Goal: Task Accomplishment & Management: Use online tool/utility

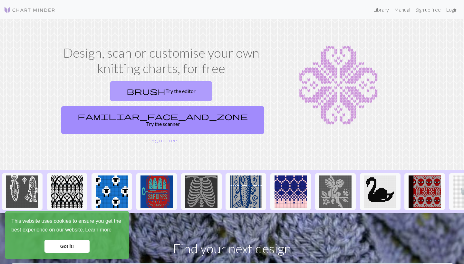
click at [110, 94] on link "brush Try the editor" at bounding box center [161, 91] width 102 height 20
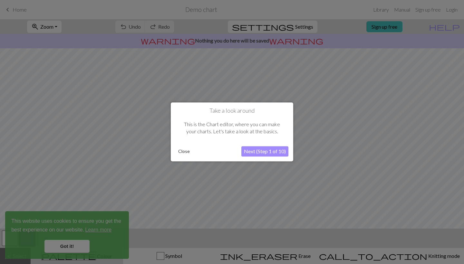
click at [254, 153] on button "Next (Step 1 of 10)" at bounding box center [264, 151] width 47 height 10
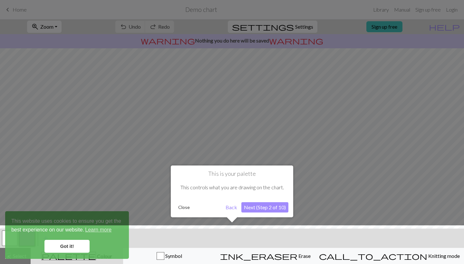
click at [230, 209] on button "Back" at bounding box center [231, 207] width 17 height 10
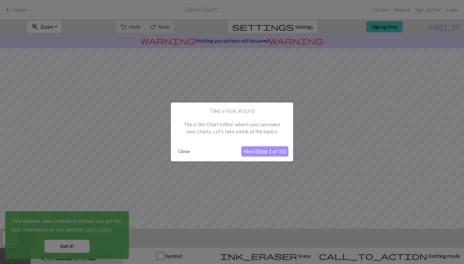
click at [183, 150] on button "Close" at bounding box center [183, 152] width 17 height 10
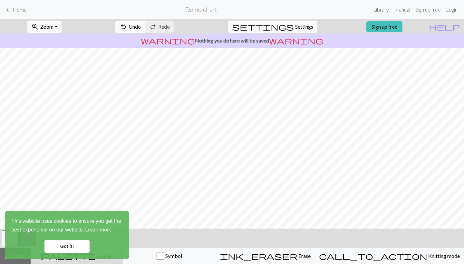
click at [145, 30] on button "undo Undo Undo" at bounding box center [130, 27] width 30 height 12
click at [161, 30] on div "undo Undo Undo redo Redo Redo" at bounding box center [144, 26] width 68 height 15
click at [45, 242] on link "Got it!" at bounding box center [66, 246] width 45 height 13
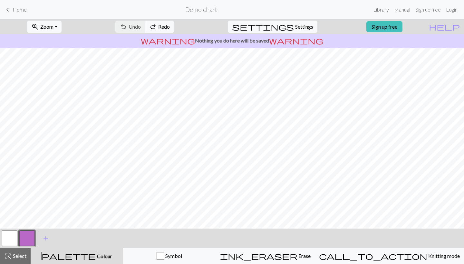
click at [11, 236] on body "This website uses cookies to ensure you get the best experience on our website.…" at bounding box center [232, 132] width 464 height 264
click at [48, 240] on span "add" at bounding box center [46, 238] width 8 height 9
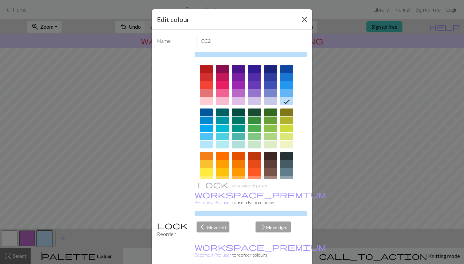
click at [302, 20] on button "Close" at bounding box center [304, 19] width 10 height 10
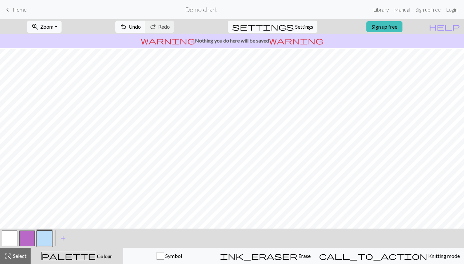
scroll to position [55, 0]
click at [7, 239] on button "button" at bounding box center [9, 237] width 15 height 15
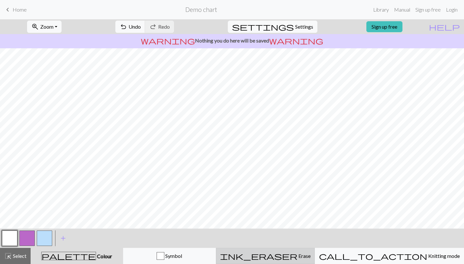
click at [295, 264] on button "ink_eraser Erase Erase" at bounding box center [265, 256] width 99 height 16
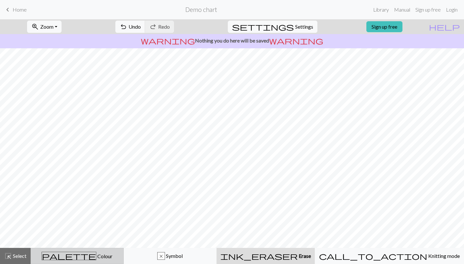
click at [96, 259] on span "Colour" at bounding box center [104, 256] width 16 height 6
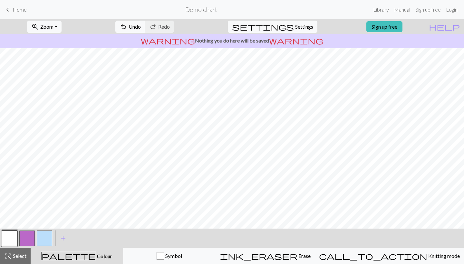
scroll to position [0, 0]
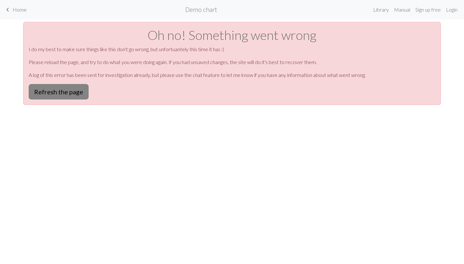
click at [76, 90] on button "Refresh the page" at bounding box center [59, 91] width 60 height 15
click at [17, 8] on span "Home" at bounding box center [20, 9] width 14 height 6
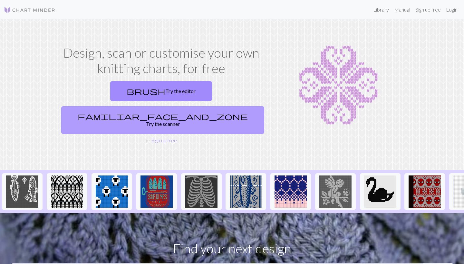
click at [201, 106] on link "familiar_face_and_zone Try the scanner" at bounding box center [162, 120] width 203 height 28
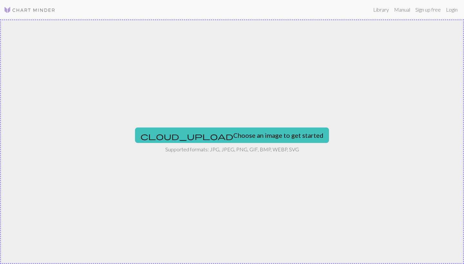
click at [11, 10] on img at bounding box center [30, 10] width 52 height 8
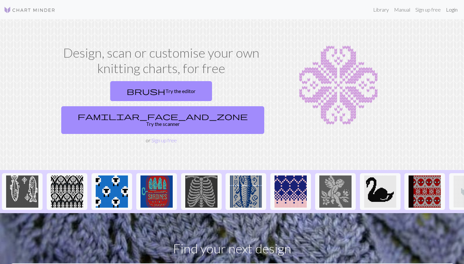
click at [456, 13] on link "Login" at bounding box center [451, 9] width 17 height 13
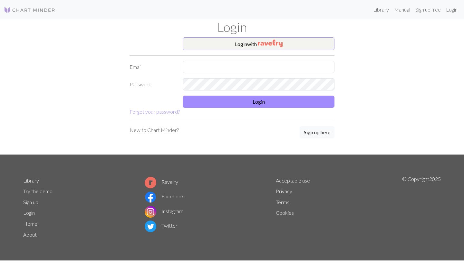
click at [246, 47] on button "Login with" at bounding box center [259, 43] width 152 height 13
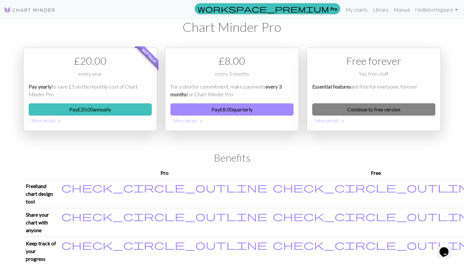
click at [368, 108] on link "Continue to free version" at bounding box center [373, 109] width 123 height 12
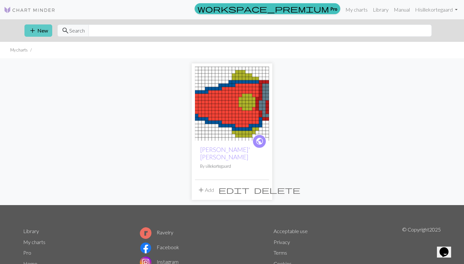
click at [38, 31] on button "add New" at bounding box center [38, 30] width 28 height 12
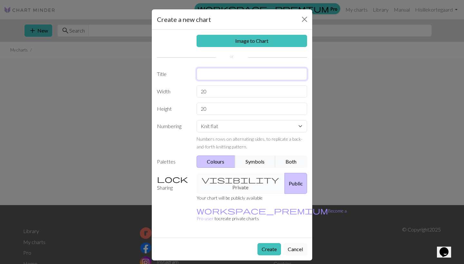
click at [206, 76] on input "text" at bounding box center [251, 74] width 111 height 12
type input "Stjerne"
click at [232, 180] on div "visibility Private Public" at bounding box center [252, 183] width 118 height 21
click at [293, 180] on button "Public" at bounding box center [295, 183] width 23 height 21
click at [213, 88] on input "20" at bounding box center [251, 91] width 111 height 12
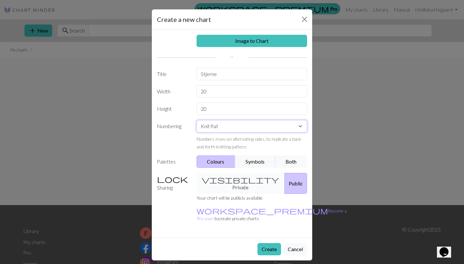
select select "round"
click at [270, 243] on button "Create" at bounding box center [269, 249] width 24 height 12
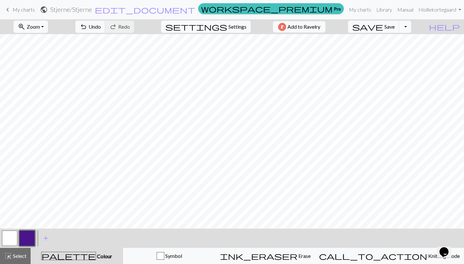
click at [29, 240] on button "button" at bounding box center [26, 237] width 15 height 15
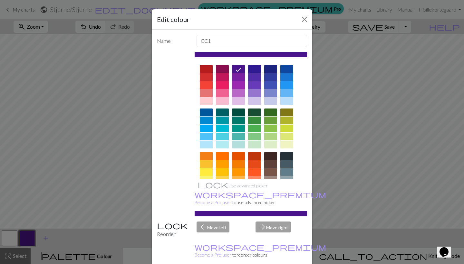
click at [209, 170] on div at bounding box center [206, 172] width 13 height 8
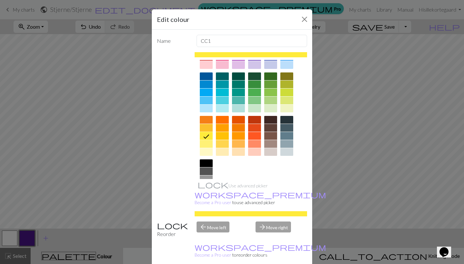
scroll to position [36, 0]
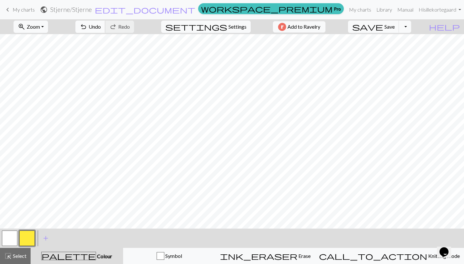
click at [105, 31] on button "undo Undo Undo" at bounding box center [90, 27] width 30 height 12
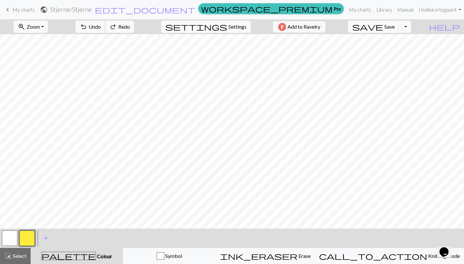
click at [105, 31] on button "undo Undo Undo" at bounding box center [90, 27] width 30 height 12
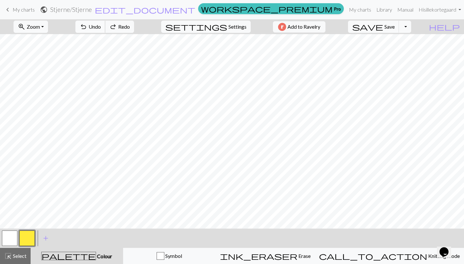
click at [105, 31] on button "undo Undo Undo" at bounding box center [90, 27] width 30 height 12
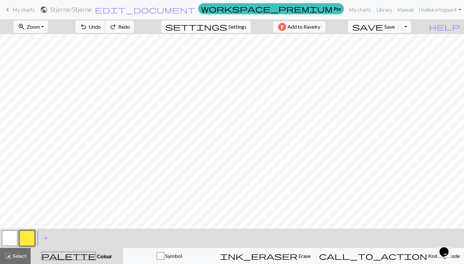
click at [105, 31] on button "undo Undo Undo" at bounding box center [90, 27] width 30 height 12
click at [221, 25] on span "settings" at bounding box center [196, 26] width 62 height 9
select select "aran"
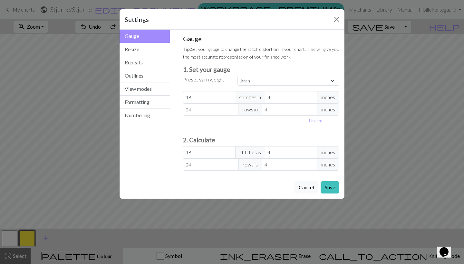
click at [324, 99] on span "inches" at bounding box center [328, 97] width 22 height 12
click at [318, 118] on button "Use cm" at bounding box center [315, 121] width 19 height 10
type input "10.16"
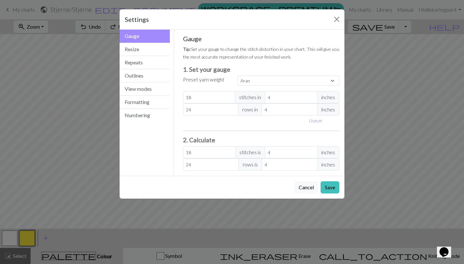
type input "10.16"
click at [331, 188] on button "Save" at bounding box center [329, 187] width 19 height 12
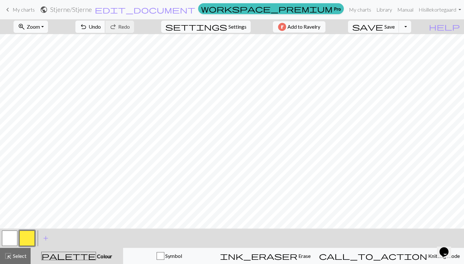
click at [105, 32] on button "undo Undo Undo" at bounding box center [90, 27] width 30 height 12
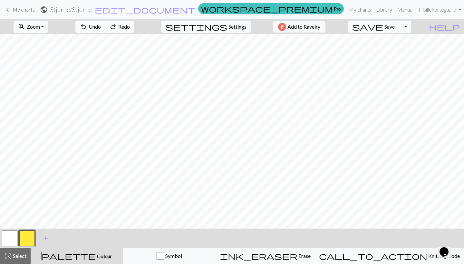
click at [105, 32] on button "undo Undo Undo" at bounding box center [90, 27] width 30 height 12
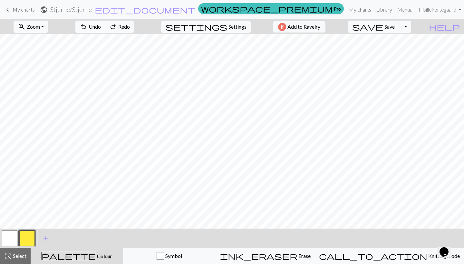
click at [105, 32] on button "undo Undo Undo" at bounding box center [90, 27] width 30 height 12
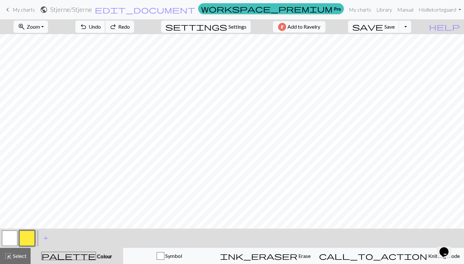
click at [105, 32] on button "undo Undo Undo" at bounding box center [90, 27] width 30 height 12
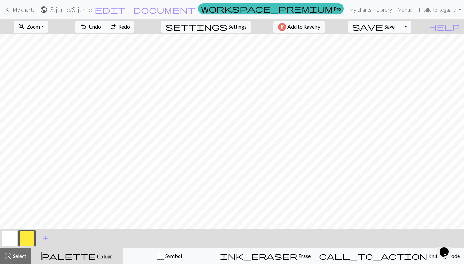
click at [105, 32] on button "undo Undo Undo" at bounding box center [90, 27] width 30 height 12
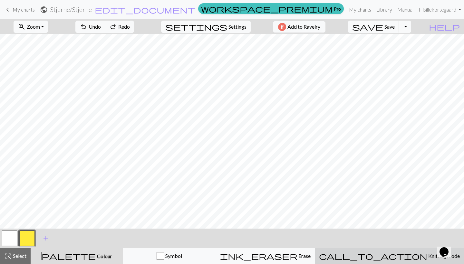
click at [427, 256] on span "Knitting mode" at bounding box center [443, 256] width 33 height 6
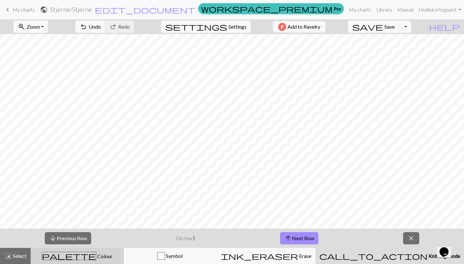
click at [96, 255] on span "Colour" at bounding box center [104, 256] width 16 height 6
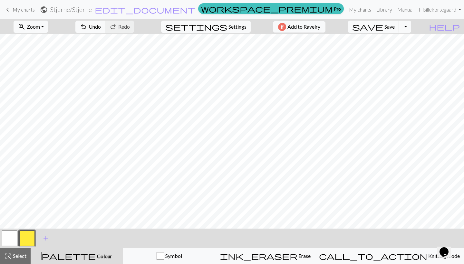
click at [10, 236] on button "button" at bounding box center [9, 237] width 15 height 15
click at [27, 237] on button "button" at bounding box center [26, 237] width 15 height 15
click at [101, 26] on span "Undo" at bounding box center [95, 27] width 12 height 6
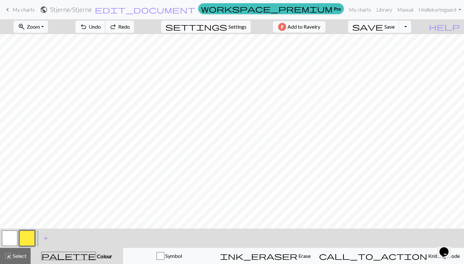
click at [101, 26] on span "Undo" at bounding box center [95, 27] width 12 height 6
click at [101, 28] on span "Undo" at bounding box center [95, 27] width 12 height 6
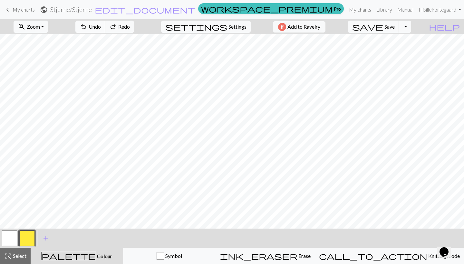
click at [101, 28] on span "Undo" at bounding box center [95, 27] width 12 height 6
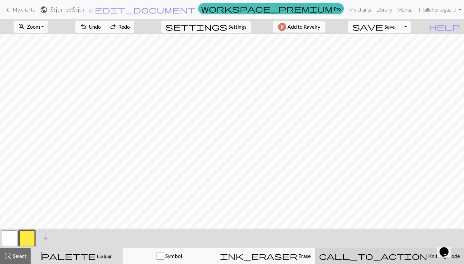
click at [398, 259] on div "call_to_action Knitting mode Knitting mode" at bounding box center [389, 256] width 141 height 8
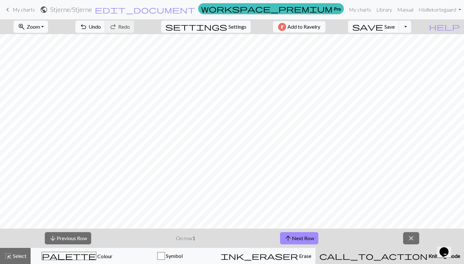
click at [398, 259] on div "call_to_action Knitting mode Knitting mode" at bounding box center [389, 256] width 141 height 8
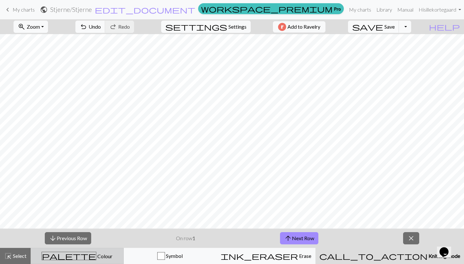
click at [96, 258] on span "Colour" at bounding box center [104, 256] width 16 height 6
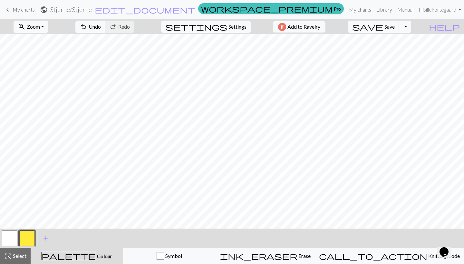
click at [11, 239] on button "button" at bounding box center [9, 237] width 15 height 15
click at [26, 239] on button "button" at bounding box center [26, 237] width 15 height 15
click at [92, 8] on h2 "Stjerne / Stjerne" at bounding box center [71, 9] width 42 height 7
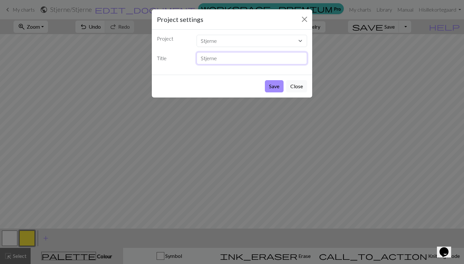
click at [218, 57] on input "Stjerne" at bounding box center [251, 58] width 111 height 12
type input "Stjerner"
click at [271, 84] on button "Save" at bounding box center [274, 86] width 19 height 12
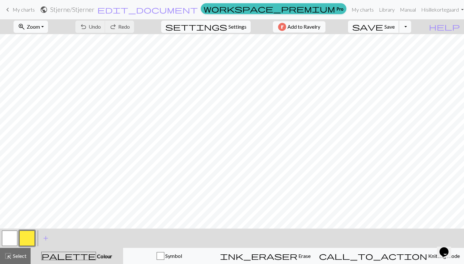
click at [383, 28] on span "save" at bounding box center [367, 26] width 31 height 9
click at [10, 11] on span "keyboard_arrow_left" at bounding box center [8, 9] width 8 height 9
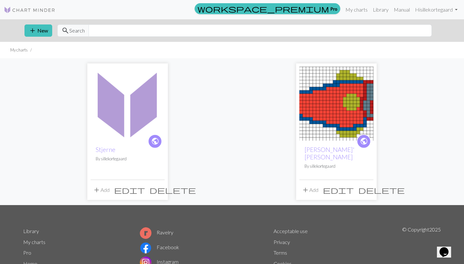
click at [122, 110] on img at bounding box center [127, 104] width 74 height 74
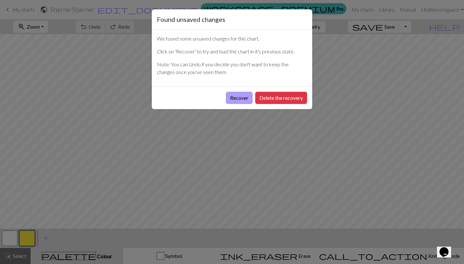
click at [237, 97] on button "Recover" at bounding box center [239, 98] width 27 height 12
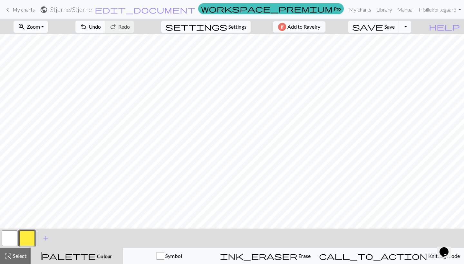
click at [87, 26] on span "undo" at bounding box center [84, 26] width 8 height 9
click at [130, 28] on span "Redo" at bounding box center [124, 27] width 12 height 6
click at [105, 22] on button "undo Undo Undo" at bounding box center [90, 27] width 30 height 12
click at [399, 30] on button "save Save Save" at bounding box center [373, 27] width 51 height 12
click at [391, 24] on div "Chart saved" at bounding box center [232, 12] width 464 height 25
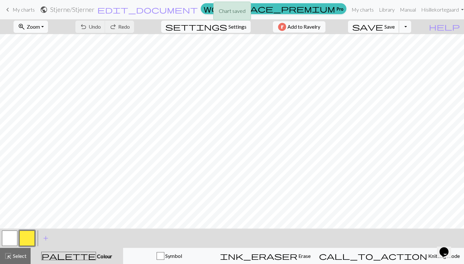
click at [383, 26] on span "save" at bounding box center [367, 26] width 31 height 9
click at [28, 11] on div "Chart saved" at bounding box center [232, 12] width 464 height 25
click at [7, 9] on div "Chart saved" at bounding box center [232, 12] width 464 height 25
click at [10, 8] on span "keyboard_arrow_left" at bounding box center [8, 9] width 8 height 9
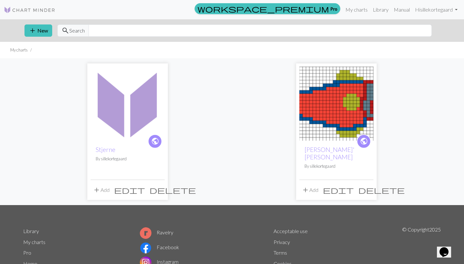
click at [104, 98] on img at bounding box center [127, 104] width 74 height 74
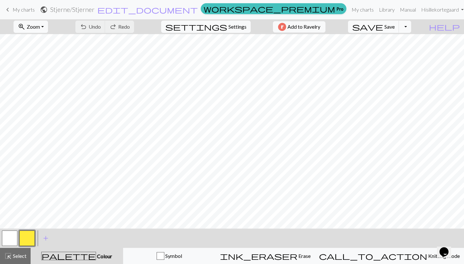
click at [12, 7] on link "keyboard_arrow_left My charts" at bounding box center [19, 9] width 31 height 11
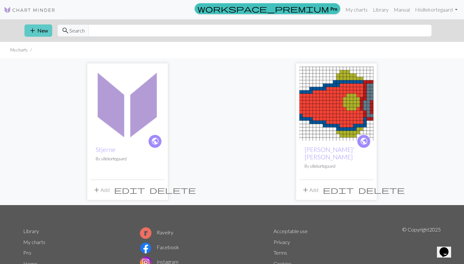
click at [38, 30] on button "add New" at bounding box center [38, 30] width 28 height 12
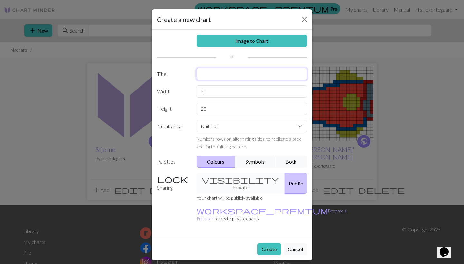
click at [212, 74] on input "text" at bounding box center [251, 74] width 111 height 12
type input "Stor stjerne"
click at [219, 92] on input "20" at bounding box center [251, 91] width 111 height 12
type input "2"
type input "40"
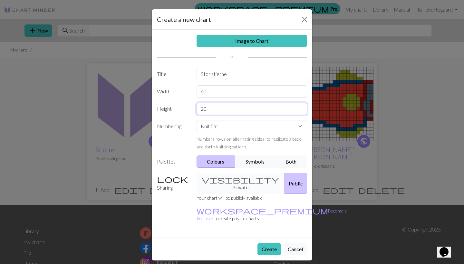
click at [219, 113] on input "20" at bounding box center [251, 109] width 111 height 12
type input "2"
type input "40"
select select "round"
click at [260, 165] on button "Symbols" at bounding box center [255, 161] width 41 height 12
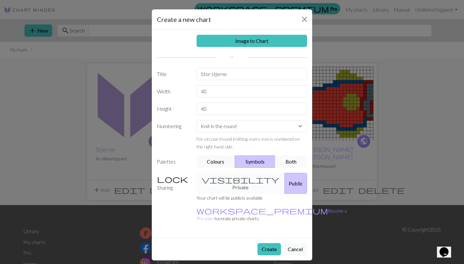
click at [296, 162] on button "Both" at bounding box center [291, 161] width 32 height 12
click at [267, 243] on button "Create" at bounding box center [269, 249] width 24 height 12
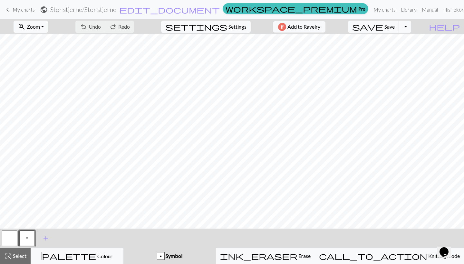
click at [182, 257] on span "Symbol" at bounding box center [174, 256] width 18 height 6
click at [96, 253] on span "Colour" at bounding box center [104, 256] width 16 height 6
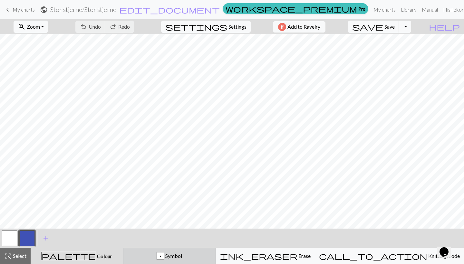
click at [164, 254] on div "p" at bounding box center [160, 256] width 7 height 8
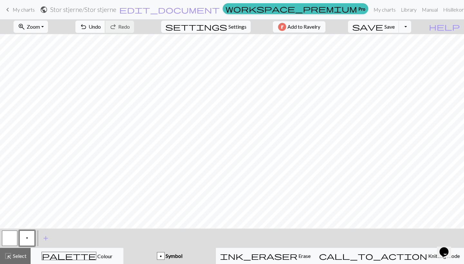
click at [101, 27] on span "Undo" at bounding box center [95, 27] width 12 height 6
click at [110, 254] on div "palette Colour Colour" at bounding box center [77, 256] width 84 height 8
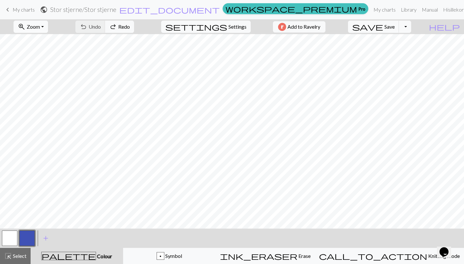
click at [48, 27] on button "zoom_in Zoom Zoom" at bounding box center [31, 27] width 34 height 12
click at [37, 75] on button "50%" at bounding box center [39, 77] width 51 height 10
click at [30, 234] on button "button" at bounding box center [26, 237] width 15 height 15
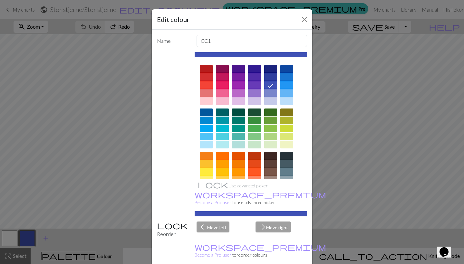
click at [205, 169] on div at bounding box center [206, 172] width 13 height 8
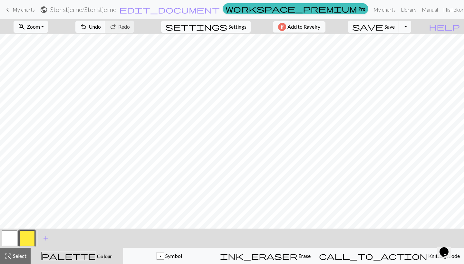
click at [239, 31] on button "settings Settings" at bounding box center [205, 27] width 89 height 12
select select "aran"
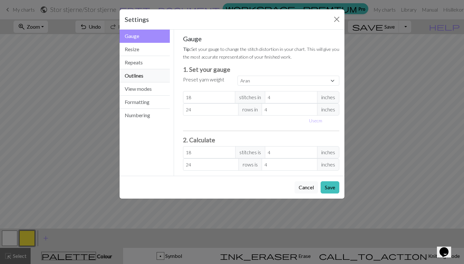
click at [142, 79] on button "Outlines" at bounding box center [144, 75] width 50 height 13
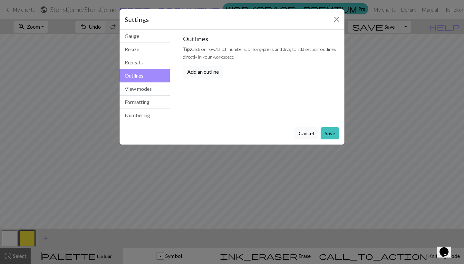
click at [200, 73] on button "Add an outline" at bounding box center [203, 72] width 40 height 12
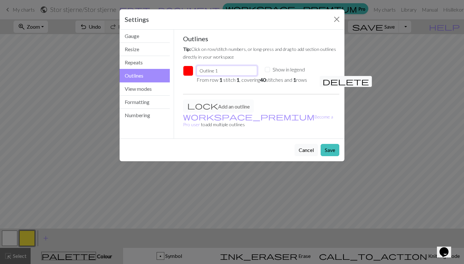
click at [232, 68] on input "Outline 1" at bounding box center [226, 71] width 61 height 10
click at [335, 144] on button "Save" at bounding box center [329, 150] width 19 height 12
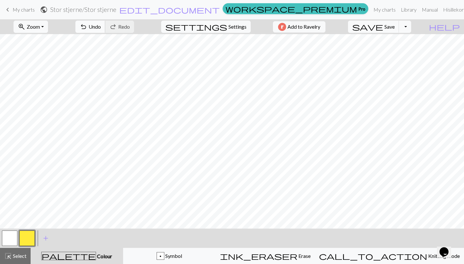
click at [101, 27] on span "Undo" at bounding box center [95, 27] width 12 height 6
click at [221, 23] on span "settings" at bounding box center [196, 26] width 62 height 9
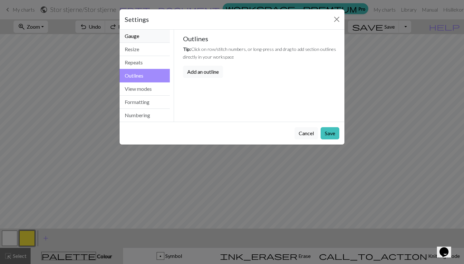
click at [133, 37] on button "Gauge" at bounding box center [144, 36] width 50 height 13
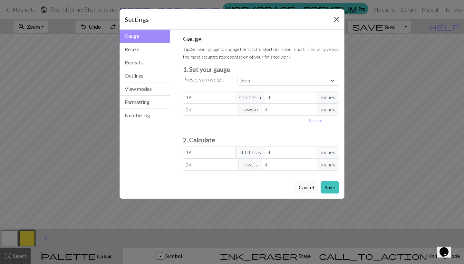
click at [335, 20] on button "Close" at bounding box center [336, 19] width 10 height 10
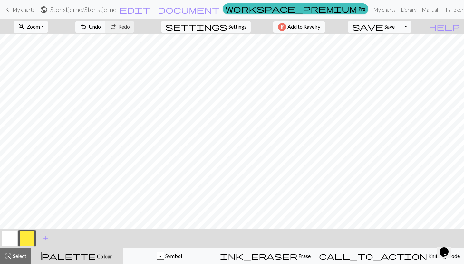
click at [14, 232] on button "button" at bounding box center [9, 237] width 15 height 15
click at [30, 237] on button "button" at bounding box center [26, 237] width 15 height 15
click at [101, 29] on span "Undo" at bounding box center [95, 27] width 12 height 6
click at [87, 26] on span "undo" at bounding box center [84, 26] width 8 height 9
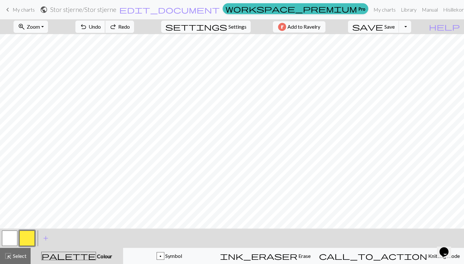
click at [87, 26] on span "undo" at bounding box center [84, 26] width 8 height 9
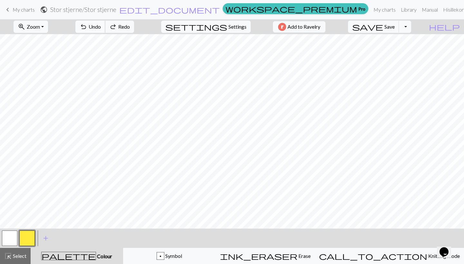
click at [87, 26] on span "undo" at bounding box center [84, 26] width 8 height 9
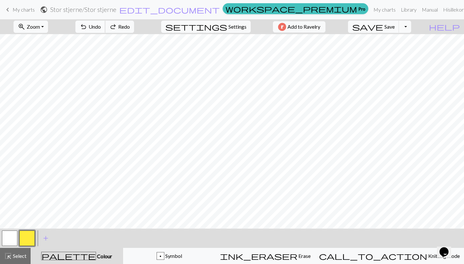
click at [87, 26] on span "undo" at bounding box center [84, 26] width 8 height 9
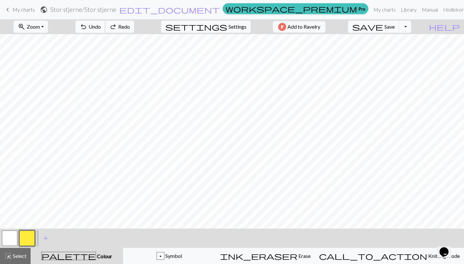
click at [87, 26] on span "undo" at bounding box center [84, 26] width 8 height 9
click at [101, 28] on span "Undo" at bounding box center [95, 27] width 12 height 6
click at [11, 235] on button "button" at bounding box center [9, 237] width 15 height 15
click at [25, 238] on button "button" at bounding box center [26, 237] width 15 height 15
click at [12, 234] on button "button" at bounding box center [9, 237] width 15 height 15
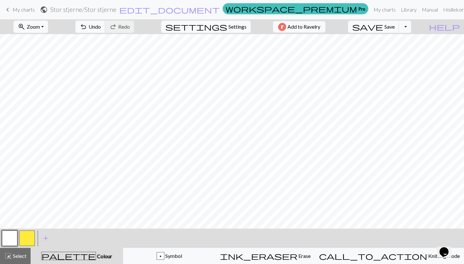
click at [28, 235] on button "button" at bounding box center [26, 237] width 15 height 15
click at [22, 239] on button "button" at bounding box center [26, 237] width 15 height 15
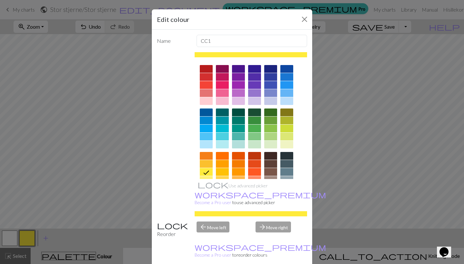
click at [64, 152] on div "Edit colour Name CC1 Use advanced picker workspace_premium Become a Pro user to…" at bounding box center [232, 132] width 464 height 264
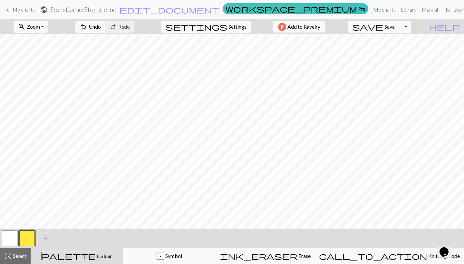
click at [14, 240] on button "button" at bounding box center [9, 237] width 15 height 15
click at [29, 238] on button "button" at bounding box center [26, 237] width 15 height 15
click at [11, 8] on span "keyboard_arrow_left" at bounding box center [8, 9] width 8 height 9
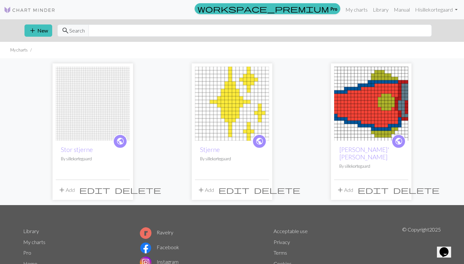
click at [82, 105] on img at bounding box center [93, 104] width 74 height 74
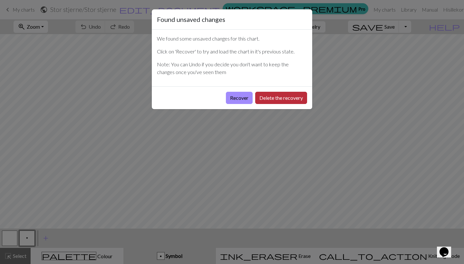
click at [264, 99] on button "Delete the recovery" at bounding box center [281, 98] width 52 height 12
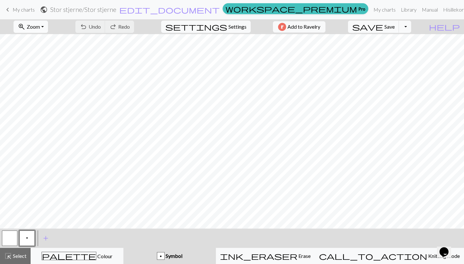
click at [38, 27] on span "Zoom" at bounding box center [33, 27] width 13 height 6
click at [39, 80] on button "50%" at bounding box center [39, 77] width 51 height 10
click at [40, 26] on span "Zoom" at bounding box center [33, 27] width 13 height 6
click at [40, 86] on button "100%" at bounding box center [39, 87] width 51 height 10
click at [48, 27] on button "zoom_in Zoom Zoom" at bounding box center [31, 27] width 34 height 12
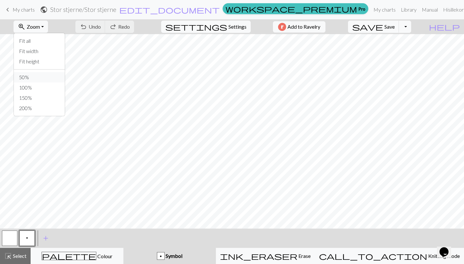
click at [45, 75] on button "50%" at bounding box center [39, 77] width 51 height 10
click at [176, 260] on button "p Symbol" at bounding box center [169, 256] width 92 height 16
click at [105, 24] on button "undo Undo Undo" at bounding box center [90, 27] width 30 height 12
click at [28, 231] on button "p" at bounding box center [26, 237] width 15 height 15
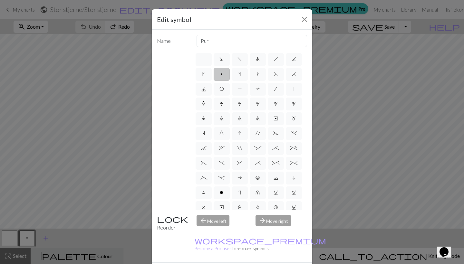
click at [60, 255] on div "Edit symbol Name Purl d f g h j k p s t F H J O P T / | 0 1 2 3 4 5 6 7 8 9 e m…" at bounding box center [232, 132] width 464 height 264
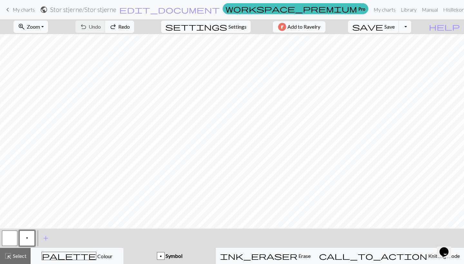
click at [25, 233] on button "p" at bounding box center [26, 237] width 15 height 15
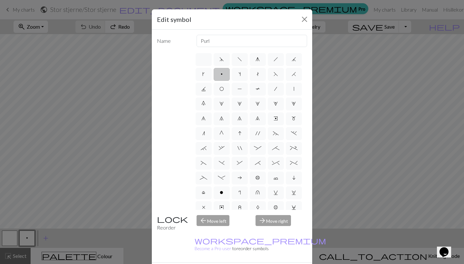
click at [29, 234] on div "Edit symbol Name Purl d f g h j k p s t F H J O P T / | 0 1 2 3 4 5 6 7 8 9 e m…" at bounding box center [232, 132] width 464 height 264
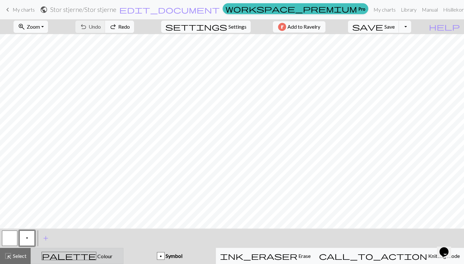
click at [69, 260] on div "palette Colour Colour" at bounding box center [77, 256] width 84 height 8
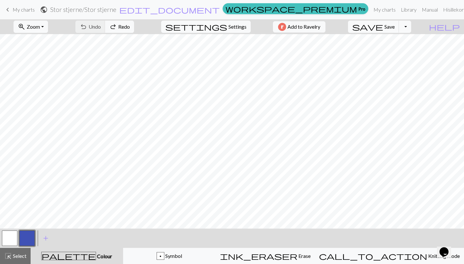
click at [31, 243] on button "button" at bounding box center [26, 237] width 15 height 15
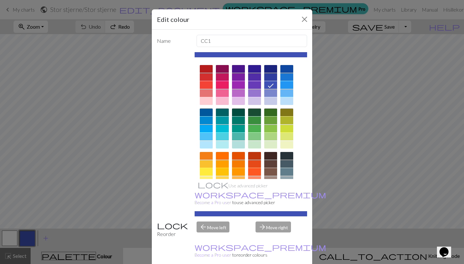
click at [207, 174] on div at bounding box center [206, 172] width 13 height 8
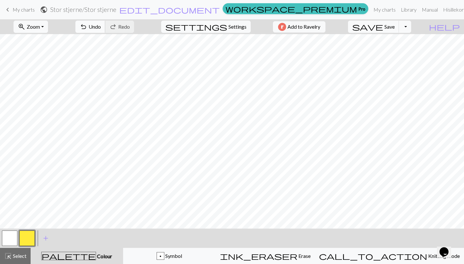
click at [87, 27] on span "undo" at bounding box center [84, 26] width 8 height 9
click at [7, 242] on button "button" at bounding box center [9, 237] width 15 height 15
click at [25, 235] on button "button" at bounding box center [26, 237] width 15 height 15
